Goal: Task Accomplishment & Management: Use online tool/utility

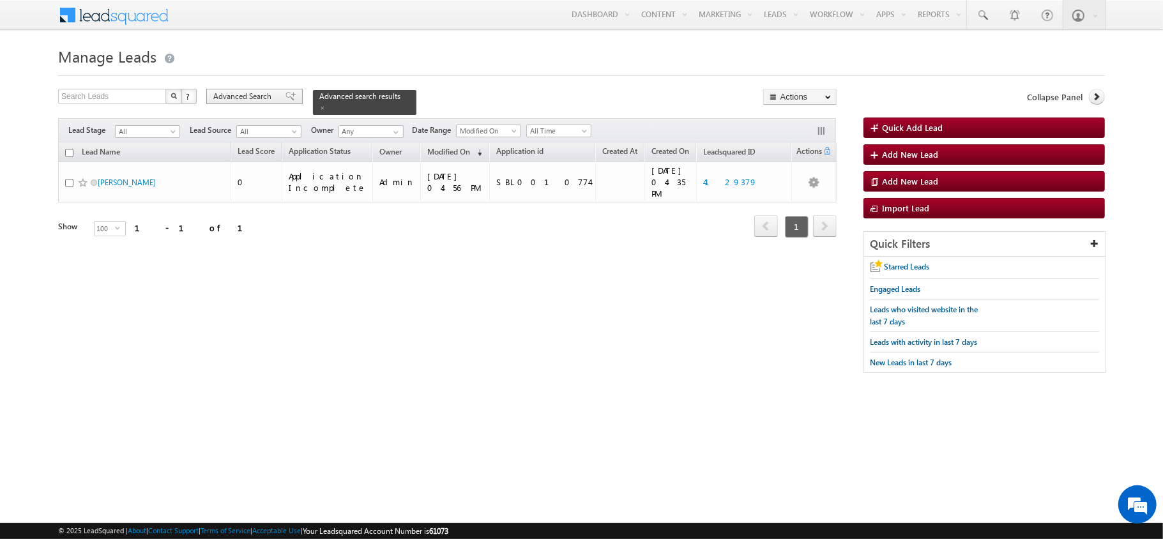
click at [269, 93] on span "Advanced Search" at bounding box center [244, 96] width 62 height 11
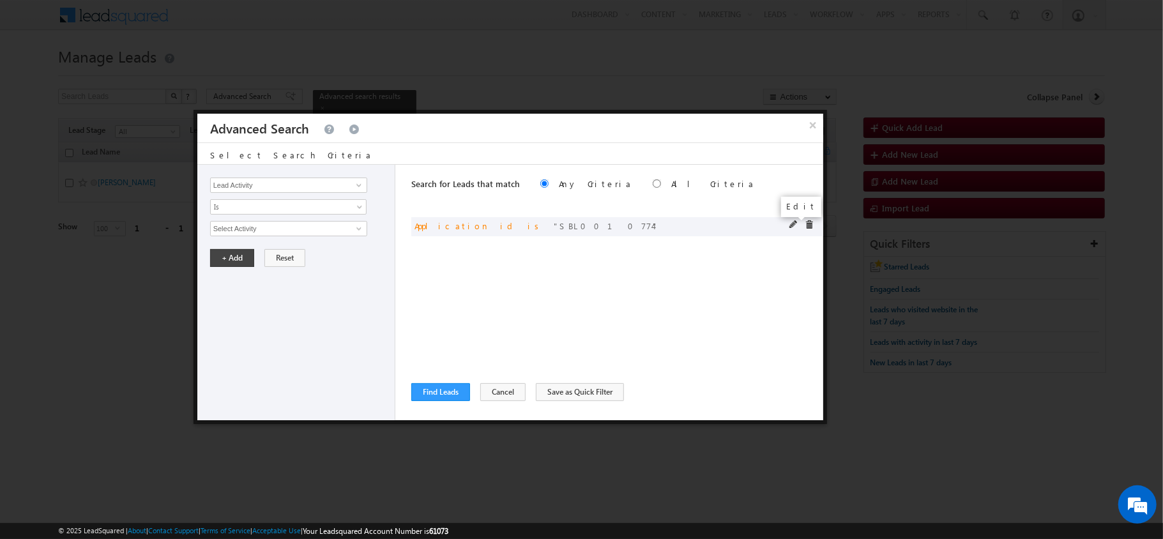
click at [789, 227] on span at bounding box center [793, 224] width 9 height 9
click at [308, 227] on input "SBL0010774" at bounding box center [288, 228] width 157 height 15
paste input "SBL0010050"
type input "SBL0010050"
click at [215, 260] on button "+ Add" at bounding box center [232, 258] width 44 height 18
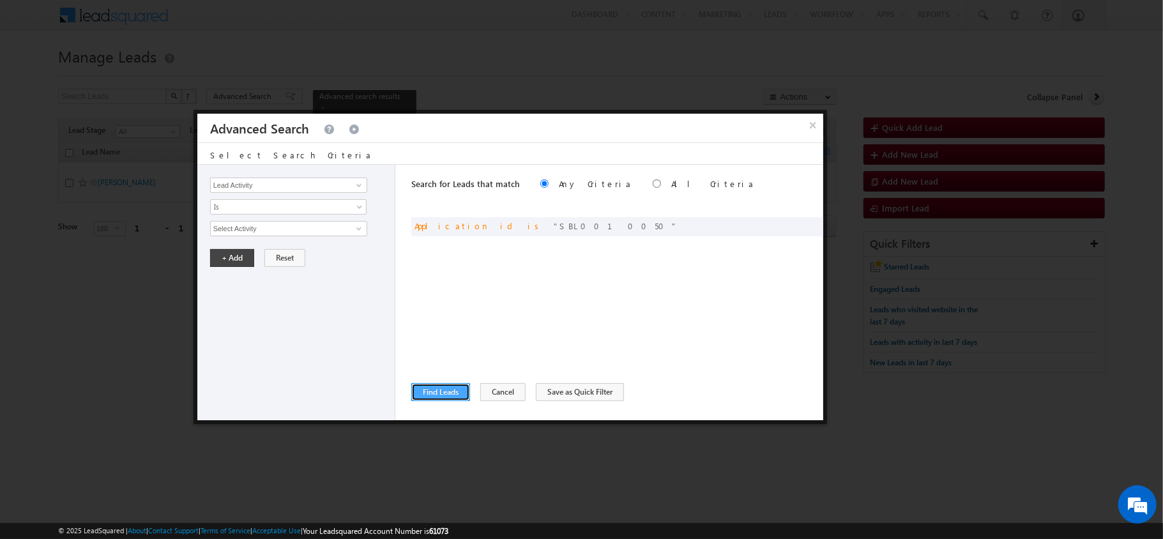
click at [450, 386] on button "Find Leads" at bounding box center [440, 392] width 59 height 18
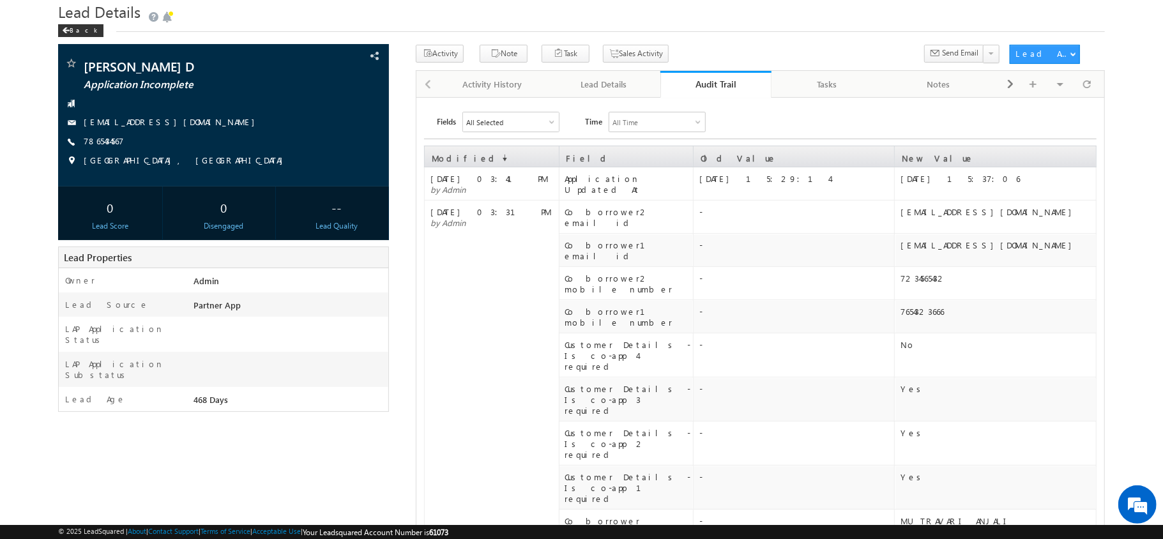
click at [742, 87] on div "Audit Trail" at bounding box center [716, 84] width 93 height 12
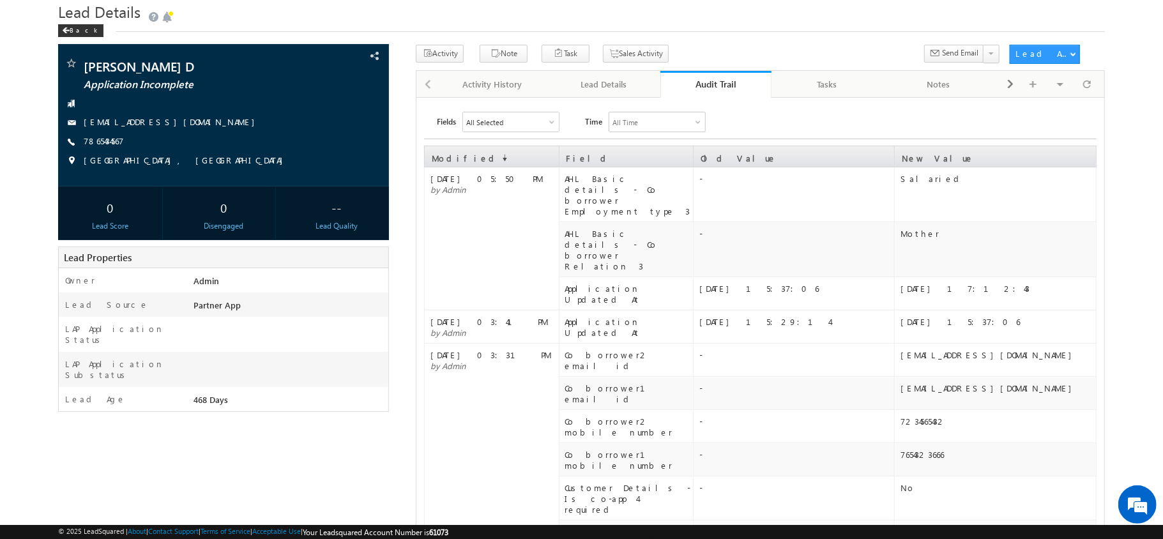
click at [718, 74] on link "Audit Trail" at bounding box center [716, 84] width 112 height 27
click at [610, 83] on div "Lead Details" at bounding box center [604, 84] width 90 height 15
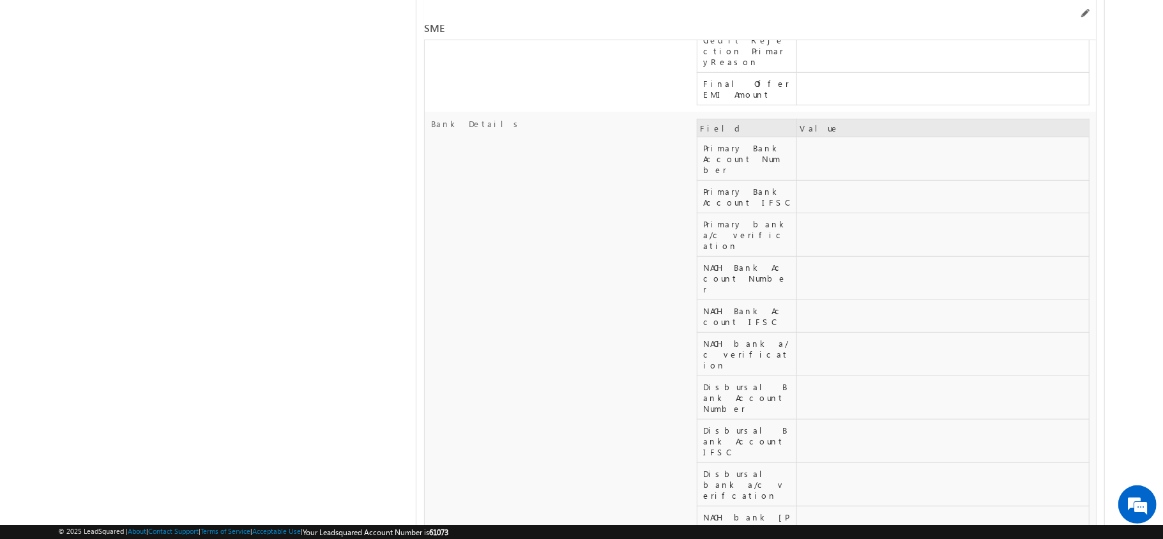
scroll to position [5223, 0]
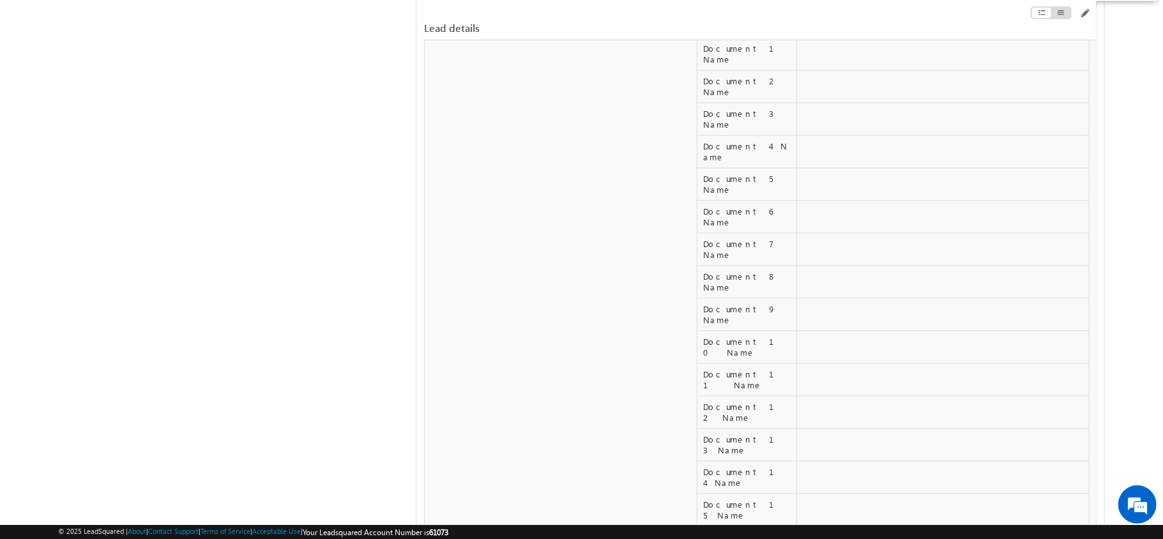
click at [1065, 9] on span at bounding box center [1060, 13] width 9 height 10
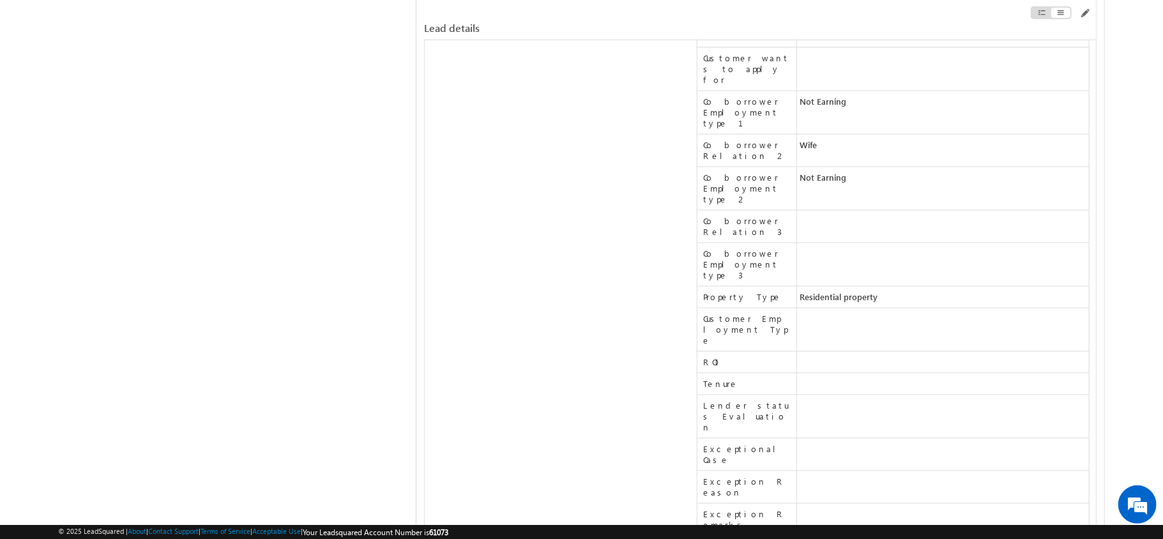
scroll to position [1298, 0]
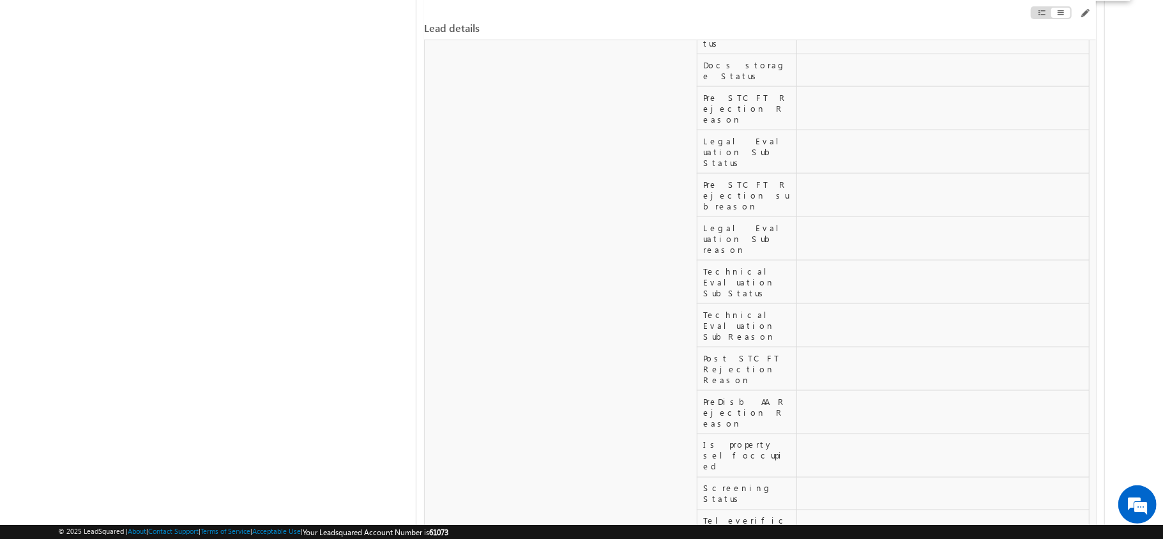
click at [1040, 13] on span at bounding box center [1041, 13] width 9 height 10
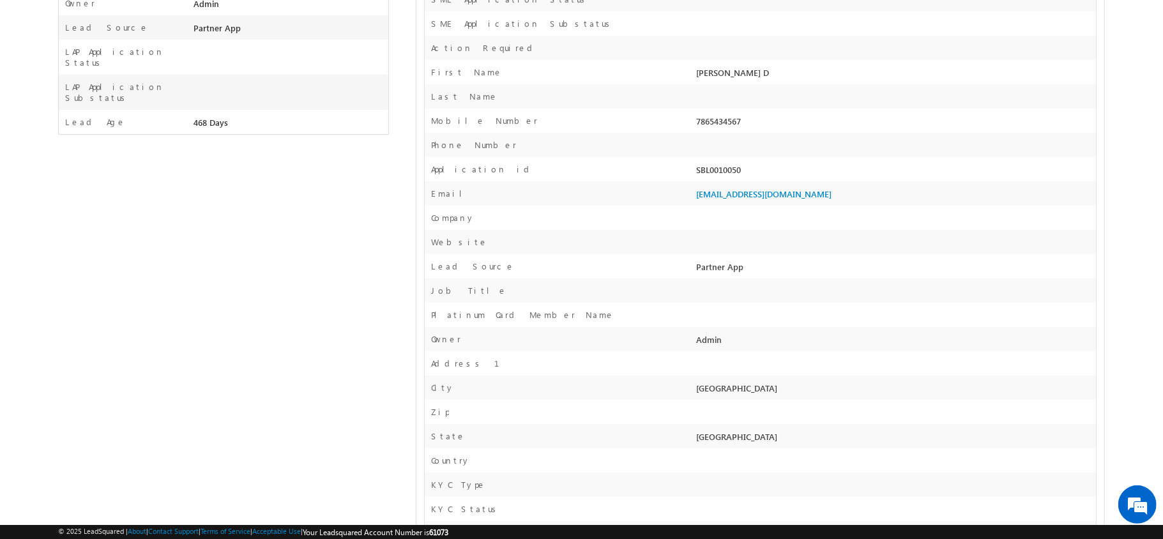
scroll to position [0, 0]
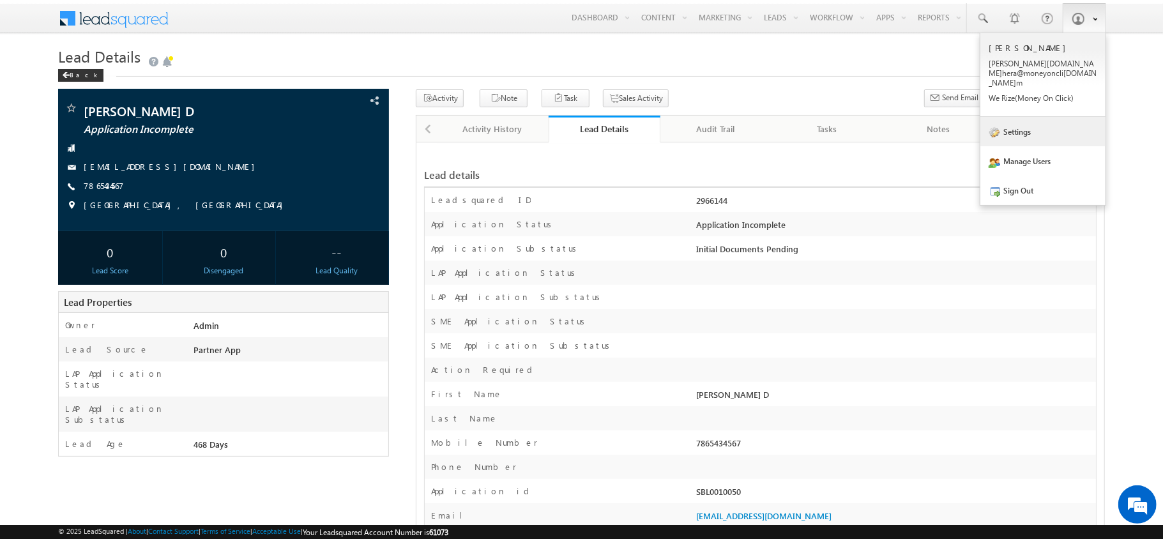
click at [1034, 130] on link "Settings" at bounding box center [1042, 131] width 125 height 29
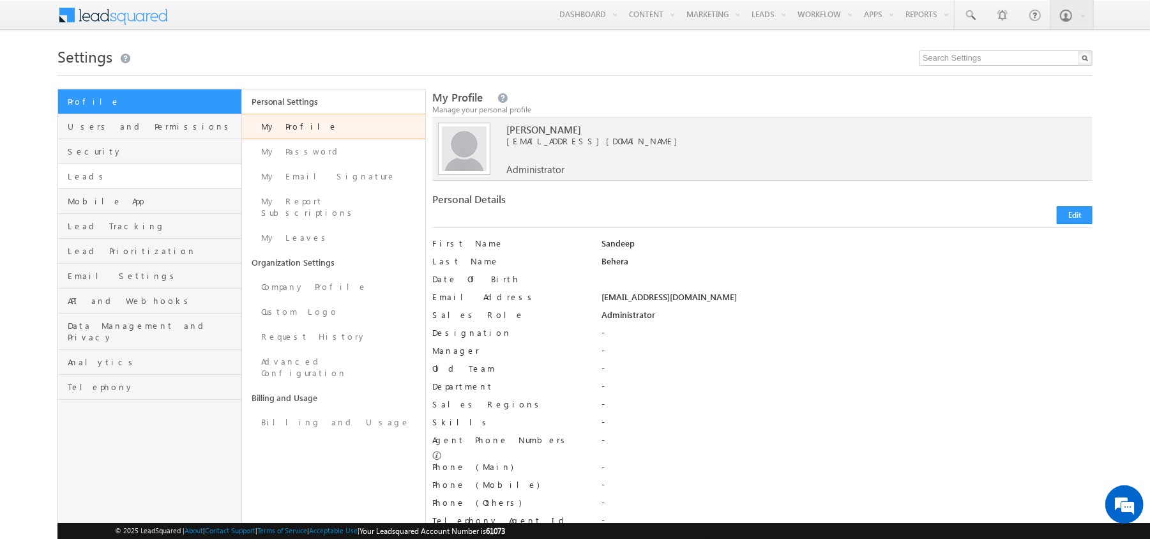
click at [90, 187] on link "Leads" at bounding box center [149, 176] width 183 height 25
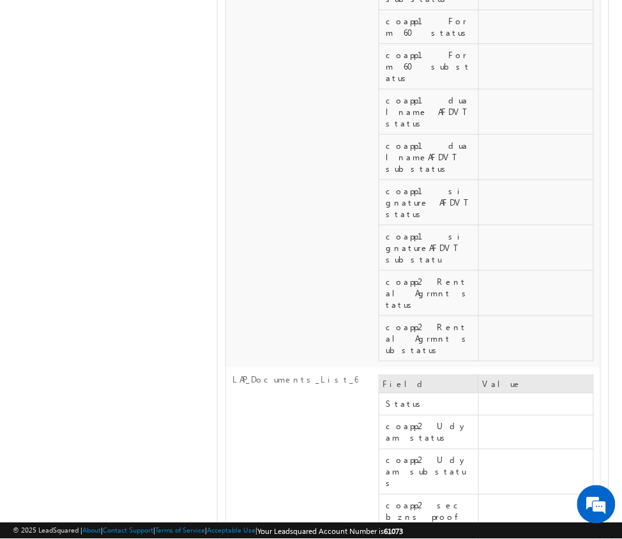
scroll to position [12225, 0]
